Goal: Task Accomplishment & Management: Use online tool/utility

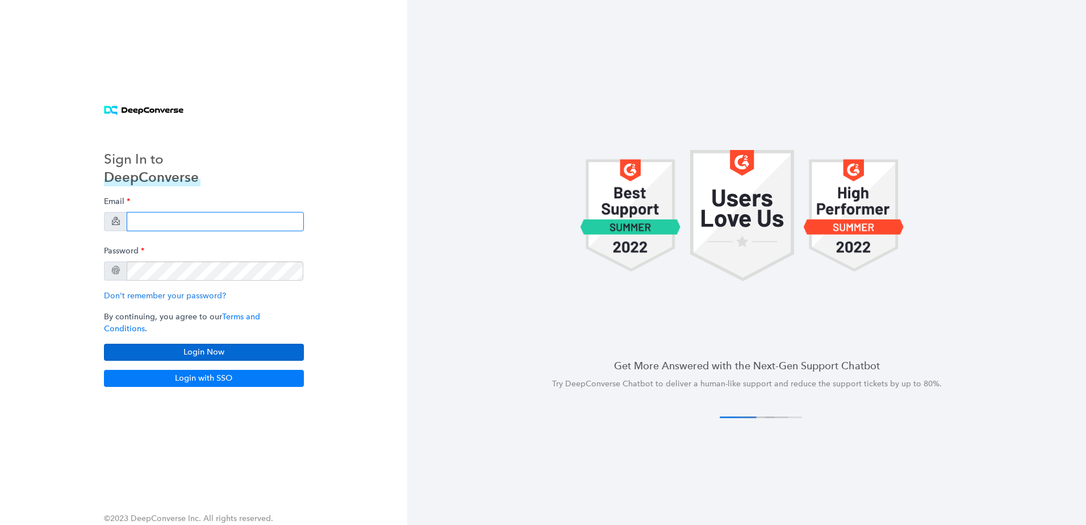
type input "[PERSON_NAME][EMAIL_ADDRESS][PERSON_NAME][DOMAIN_NAME]"
click at [256, 344] on button "Login Now" at bounding box center [204, 352] width 200 height 17
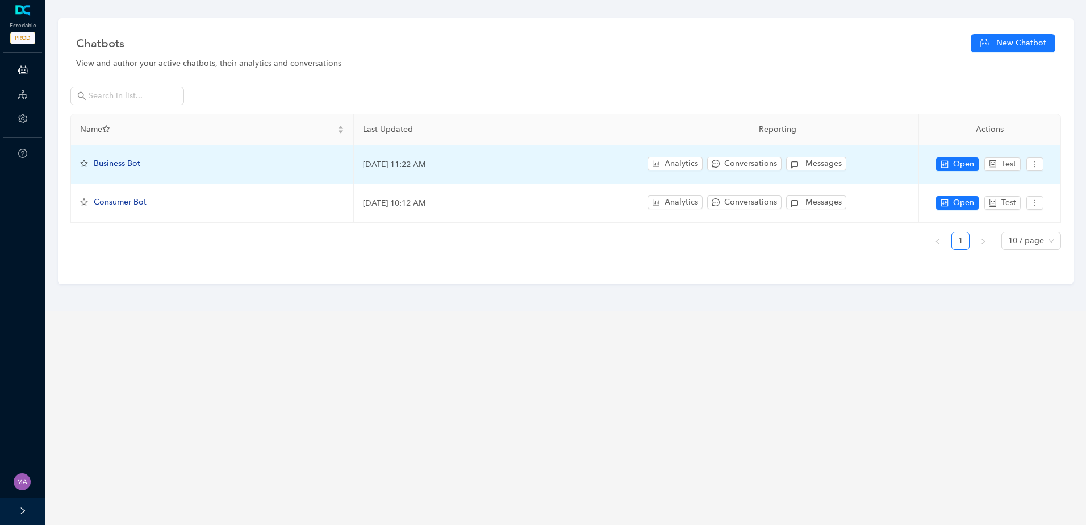
click at [125, 165] on span "Business Bot" at bounding box center [117, 163] width 47 height 10
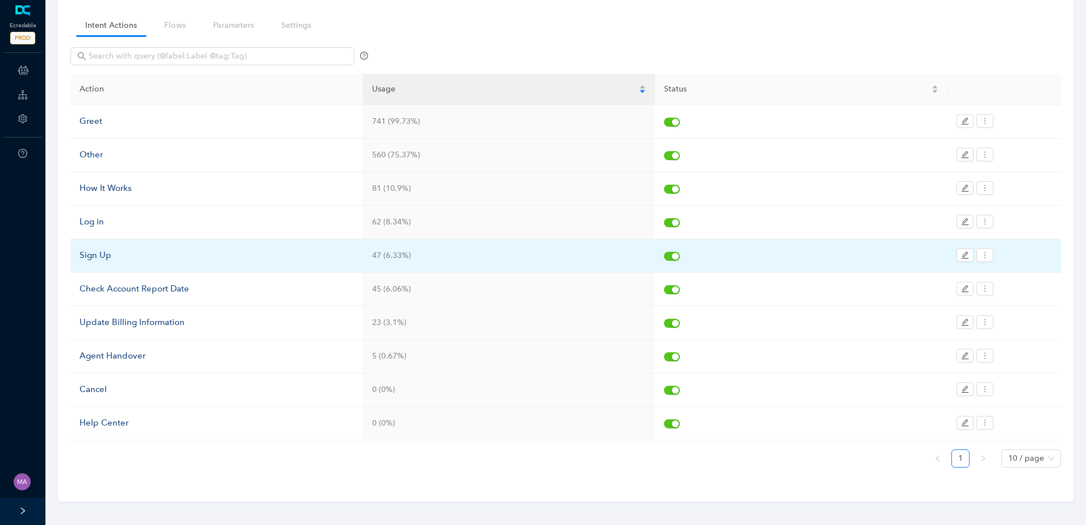
scroll to position [85, 0]
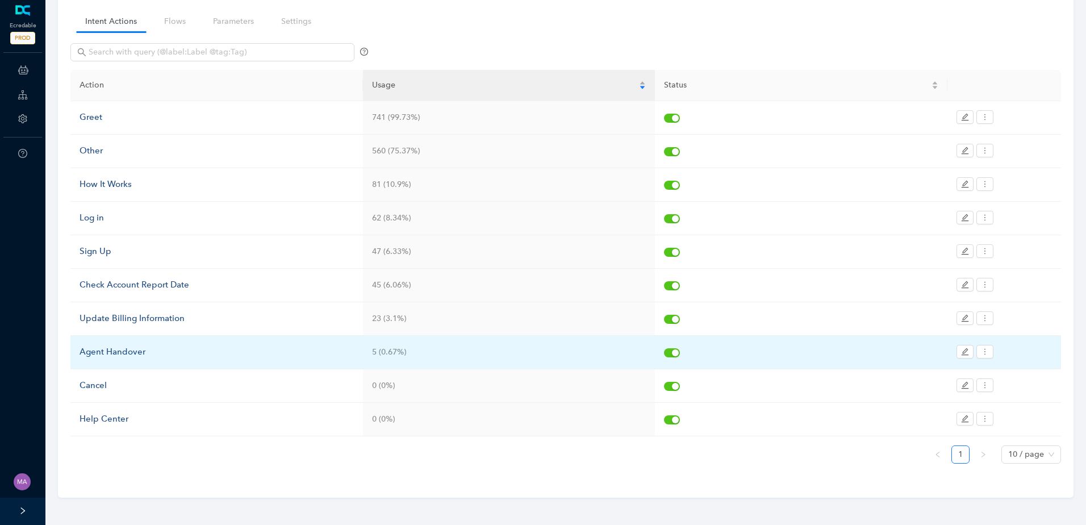
click at [118, 354] on div "Agent Handover" at bounding box center [216, 352] width 274 height 14
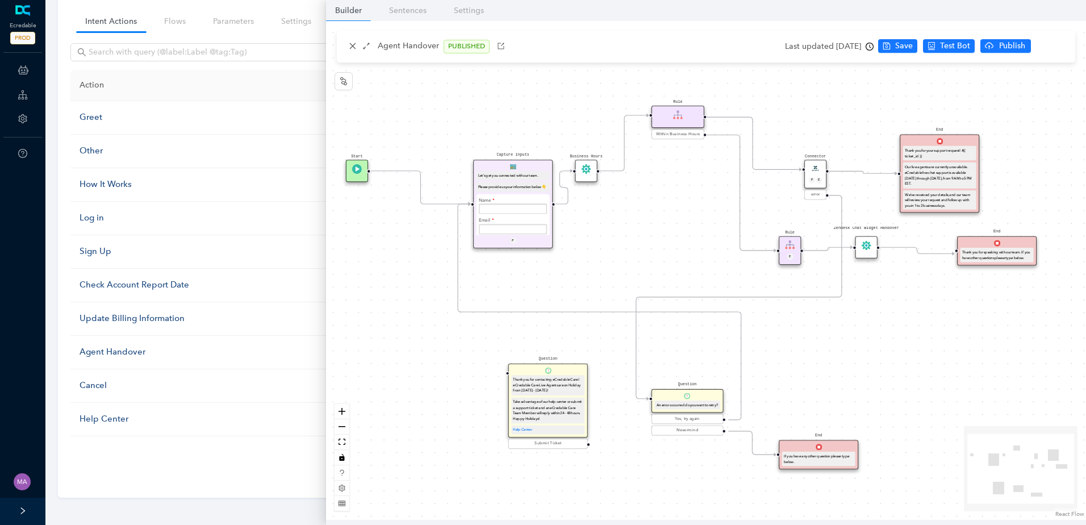
drag, startPoint x: 664, startPoint y: 221, endPoint x: 649, endPoint y: 238, distance: 22.5
click at [649, 238] on div "Start End If you have any other question please type below. Connector P E error…" at bounding box center [706, 270] width 760 height 499
click at [567, 205] on circle "Edge from e7b41dfe-3bde-c007-c096-cef069175f45 to ec9b0b58-7d9d-1907-132b-3d250…" at bounding box center [561, 204] width 12 height 12
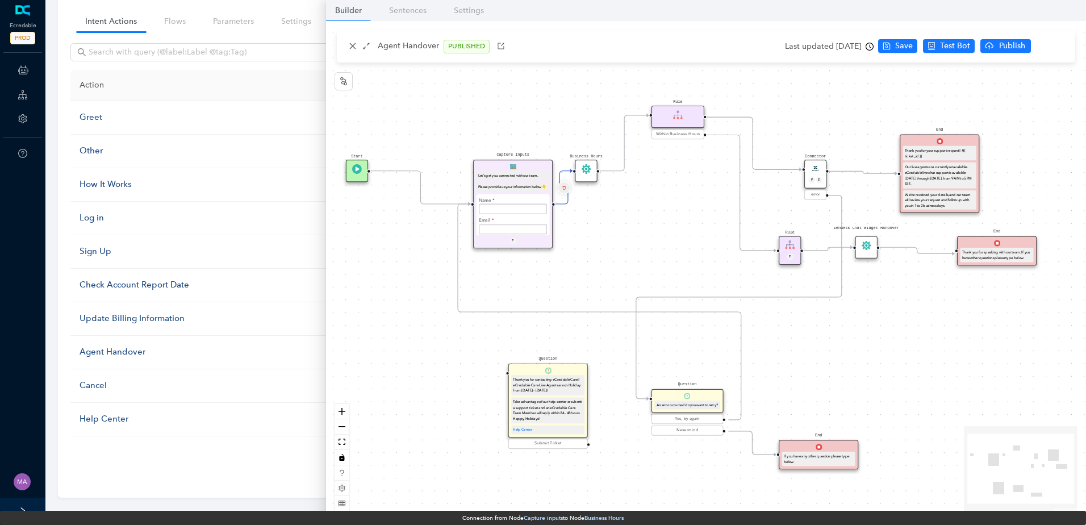
click at [566, 187] on button "Edge from e7b41dfe-3bde-c007-c096-cef069175f45 to ec9b0b58-7d9d-1907-132b-3d250…" at bounding box center [563, 187] width 12 height 12
click at [625, 158] on span "Yes" at bounding box center [631, 160] width 12 height 12
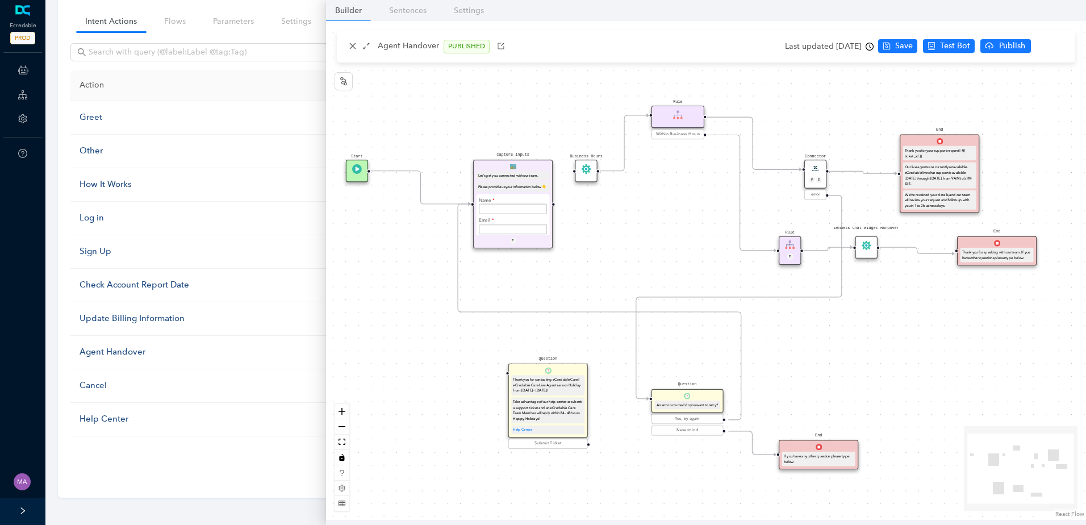
click at [851, 171] on icon "Edge from e482f140-49c1-bae9-e202-e24a98815977 to f68cb803-94d7-777c-bd66-ebef2…" at bounding box center [862, 172] width 68 height 2
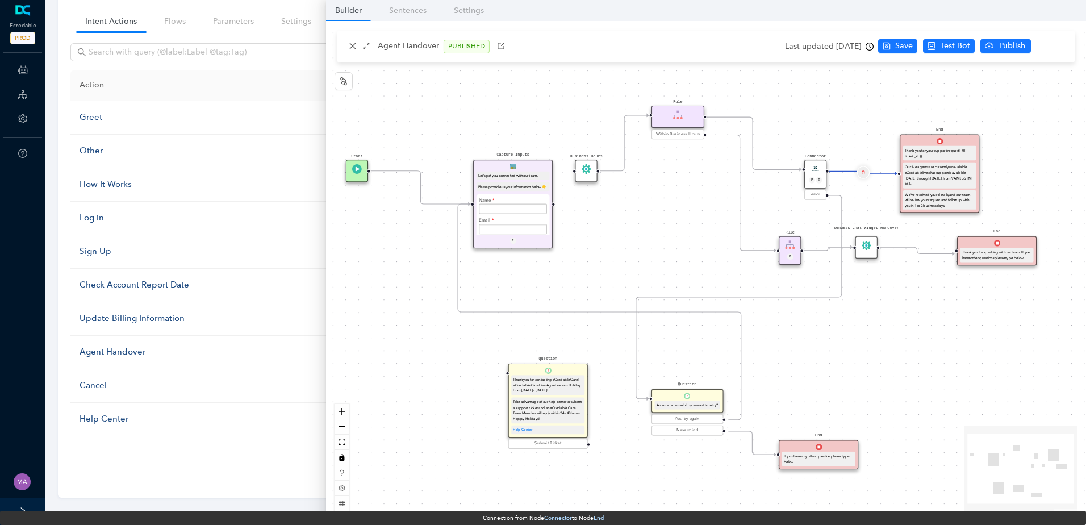
click at [864, 171] on icon "delete" at bounding box center [863, 172] width 4 height 7
click at [926, 146] on span "Yes" at bounding box center [930, 145] width 12 height 12
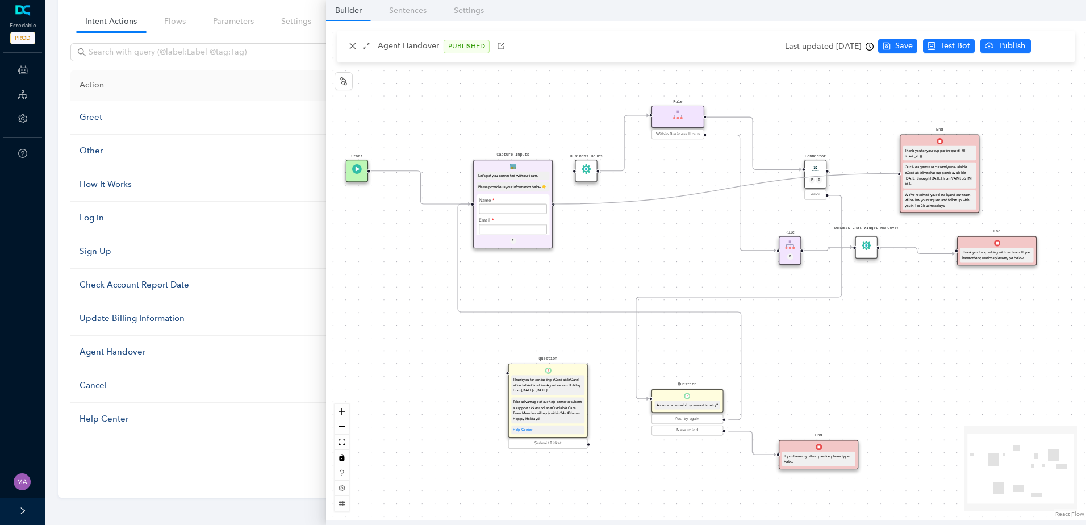
drag, startPoint x: 551, startPoint y: 204, endPoint x: 888, endPoint y: 177, distance: 337.8
click at [888, 177] on div "Start End If you have any other question please type below. Connector P E error…" at bounding box center [706, 270] width 760 height 499
click at [912, 44] on span "Save" at bounding box center [904, 46] width 18 height 12
click at [1031, 47] on icon "cloud-upload" at bounding box center [1033, 45] width 9 height 9
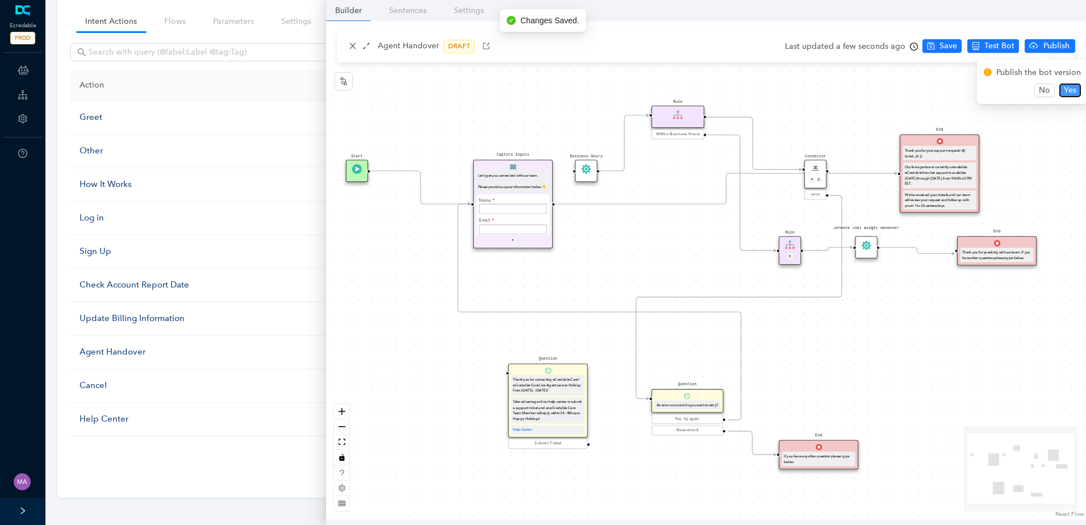
click at [1063, 91] on span "Yes" at bounding box center [1069, 90] width 12 height 12
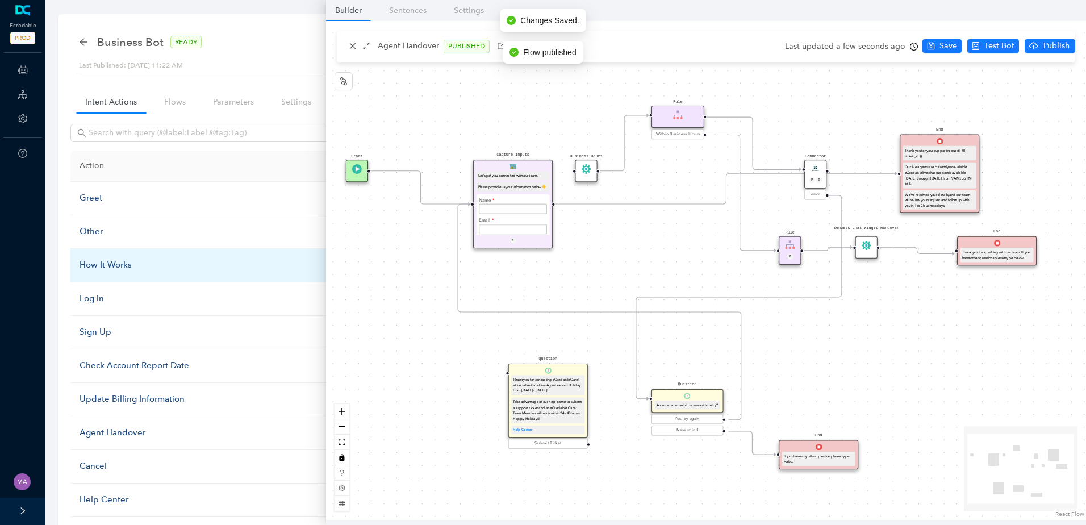
scroll to position [0, 0]
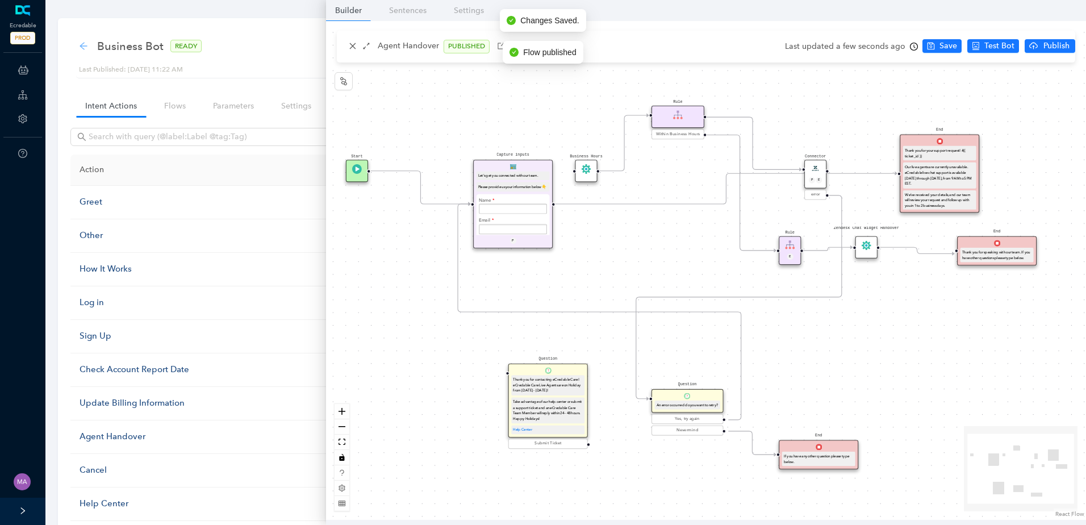
click at [86, 48] on icon "arrow-left" at bounding box center [83, 45] width 9 height 9
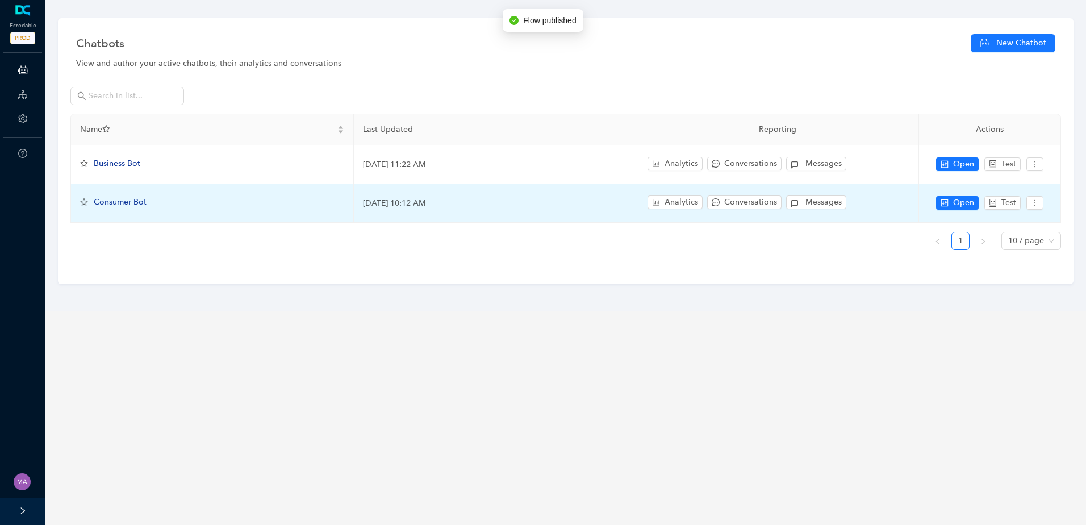
click at [133, 202] on span "Consumer Bot" at bounding box center [120, 202] width 53 height 10
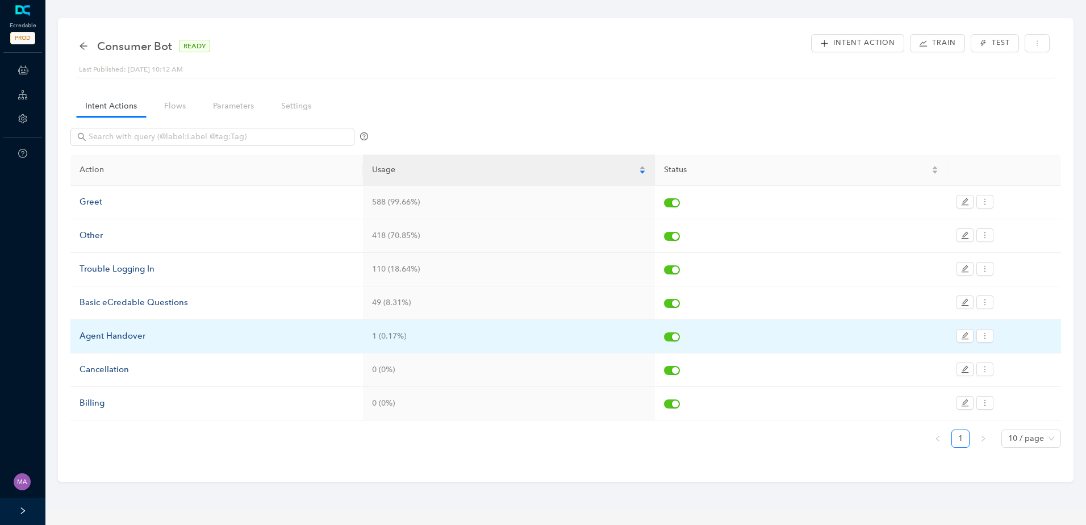
click at [115, 335] on div "Agent Handover" at bounding box center [216, 336] width 274 height 14
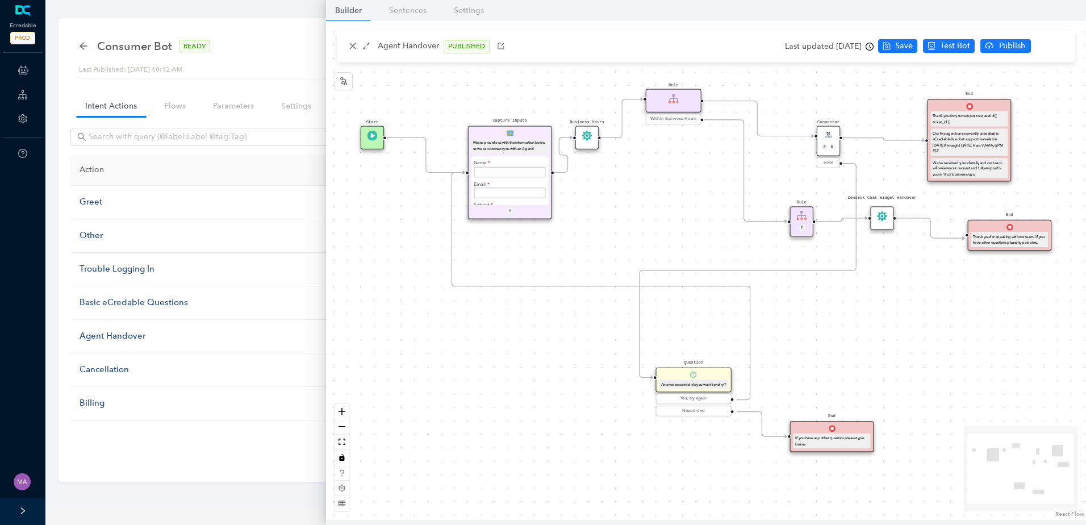
drag, startPoint x: 634, startPoint y: 216, endPoint x: 606, endPoint y: 258, distance: 50.9
click at [606, 258] on div "Start End If you have any other question please type below. Connector P E error…" at bounding box center [706, 270] width 760 height 499
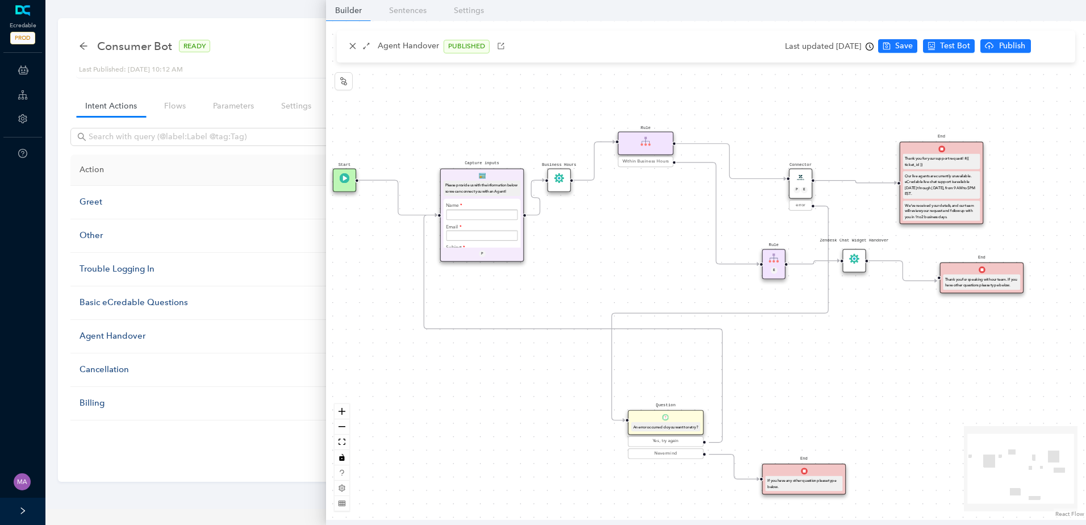
click at [534, 213] on circle "Edge from e7b41dfe-3bde-c007-c096-cef069175f45 to ec9b0b58-7d9d-1907-132b-3d250…" at bounding box center [533, 215] width 14 height 14
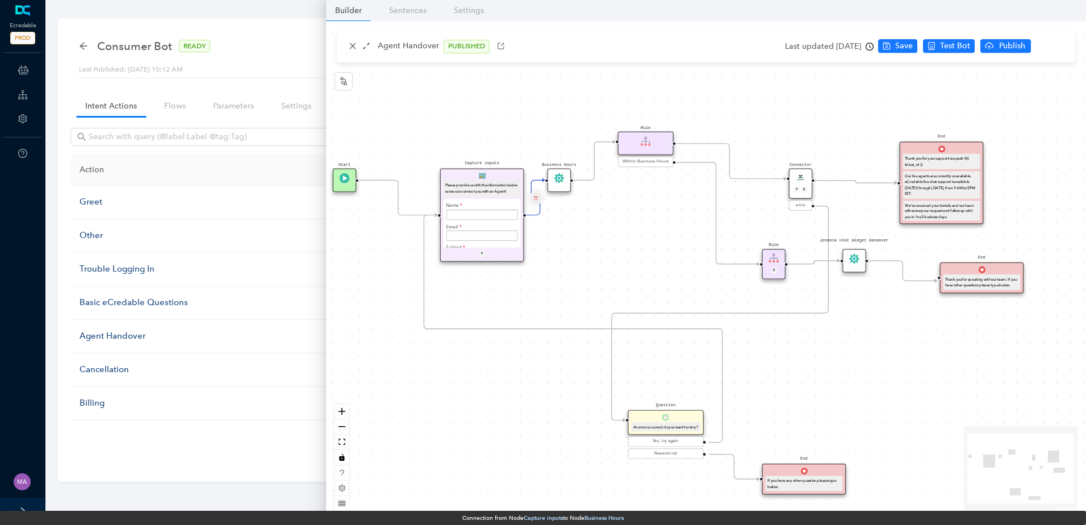
click at [536, 199] on icon "delete" at bounding box center [535, 198] width 4 height 8
click at [605, 169] on button "Yes" at bounding box center [603, 171] width 22 height 14
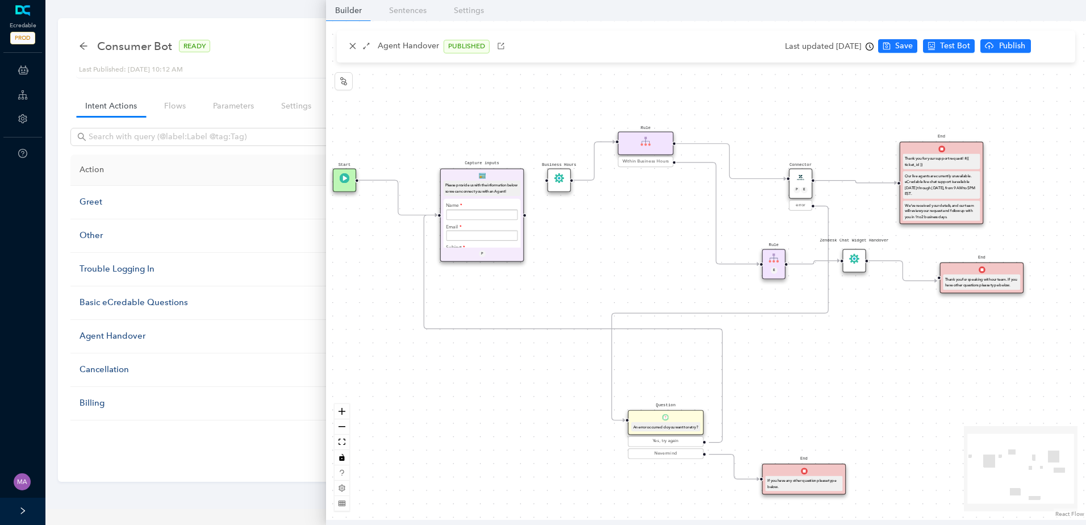
click at [835, 183] on icon "Edge from e482f140-49c1-bae9-e202-e24a98815977 to f68cb803-94d7-777c-bd66-ebef2…" at bounding box center [856, 182] width 82 height 2
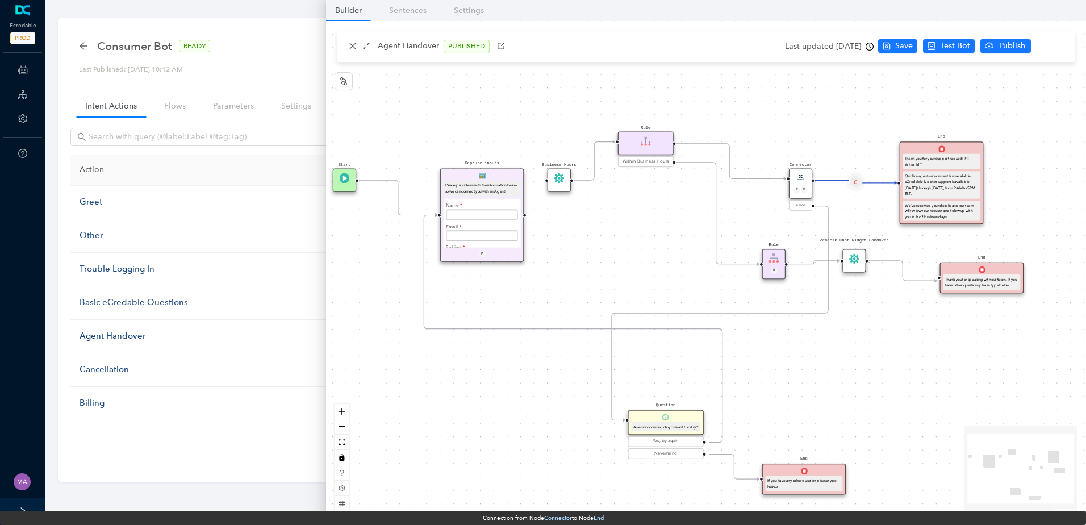
click at [852, 183] on button "Edge from e482f140-49c1-bae9-e202-e24a98815977 to f68cb803-94d7-777c-bd66-ebef2…" at bounding box center [856, 182] width 14 height 14
click at [916, 152] on span "Yes" at bounding box center [922, 154] width 12 height 12
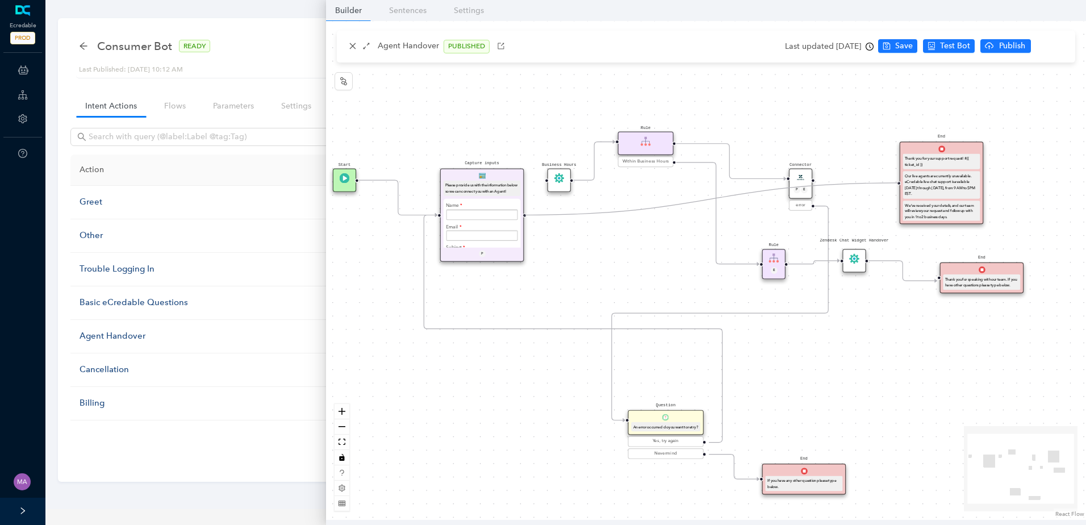
drag, startPoint x: 525, startPoint y: 215, endPoint x: 887, endPoint y: 182, distance: 363.8
click at [887, 182] on div "Start End If you have any other question please type below. Connector P E error…" at bounding box center [706, 270] width 760 height 499
click at [890, 44] on icon "save" at bounding box center [886, 46] width 7 height 7
click at [1054, 46] on span "Publish" at bounding box center [1056, 46] width 28 height 12
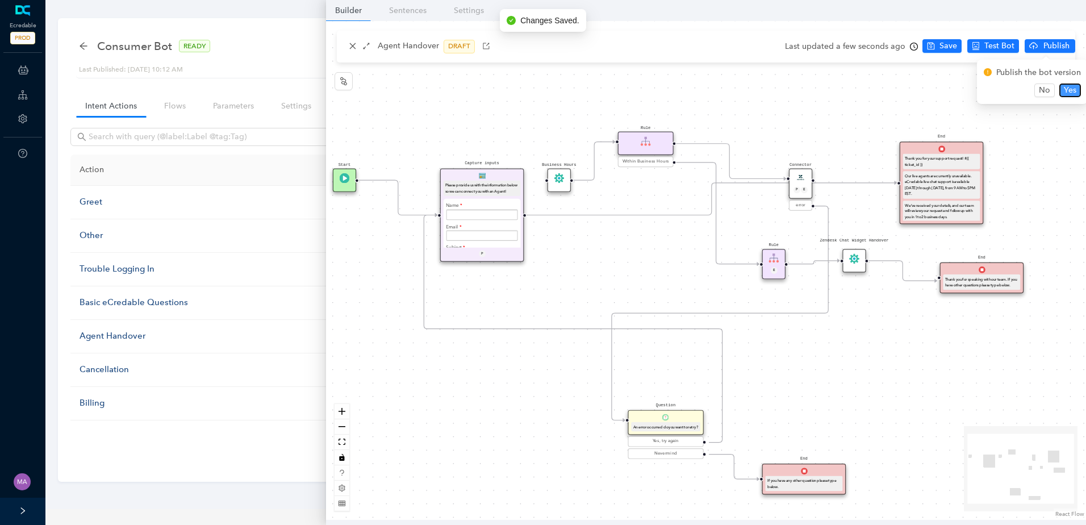
click at [1066, 89] on span "Yes" at bounding box center [1069, 90] width 12 height 12
